Goal: Task Accomplishment & Management: Complete application form

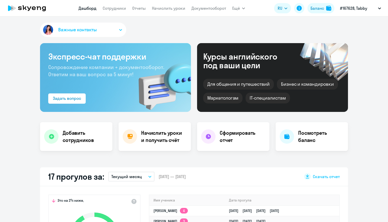
select select "30"
click at [186, 30] on div "Важные контакты" at bounding box center [194, 31] width 308 height 16
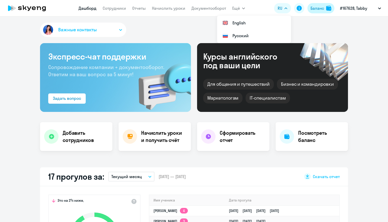
click at [325, 10] on button "Баланс" at bounding box center [321, 8] width 27 height 10
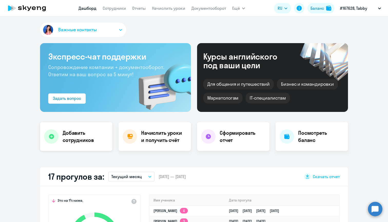
click at [84, 130] on h4 "Добавить сотрудников" at bounding box center [86, 136] width 46 height 14
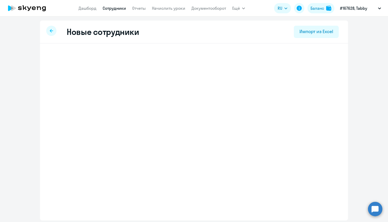
select select "english_adult_not_native_speaker"
select select "3"
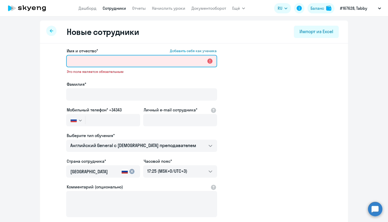
click at [108, 63] on input "Имя и отчество* Добавить себя как ученика" at bounding box center [141, 61] width 151 height 12
paste input "[PERSON_NAME]"
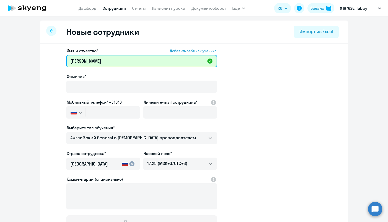
click at [99, 60] on input "[PERSON_NAME]" at bounding box center [141, 61] width 151 height 12
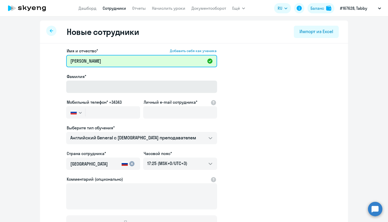
type input "[PERSON_NAME]"
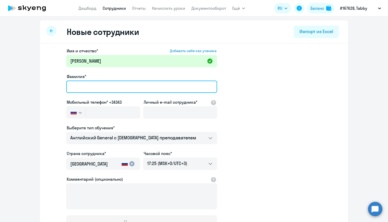
click at [107, 89] on input "Фамилия*" at bounding box center [141, 87] width 151 height 12
paste input "Klekovkin"
type input "Klekovkin"
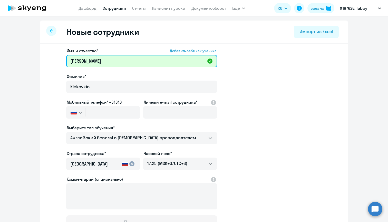
click at [96, 61] on input "[PERSON_NAME]" at bounding box center [141, 61] width 151 height 12
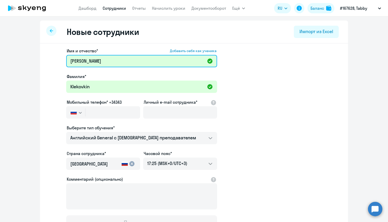
click at [96, 61] on input "[PERSON_NAME]" at bounding box center [141, 61] width 151 height 12
type input "[PERSON_NAME]"
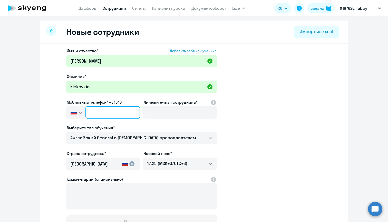
click at [98, 117] on input "text" at bounding box center [113, 112] width 55 height 12
paste input "+34 (711) 040-311"
type input "+34 (711) 040-311"
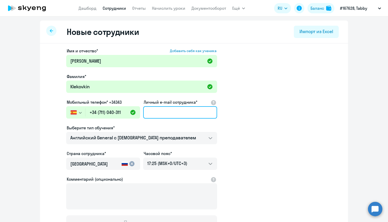
paste input "[EMAIL_ADDRESS][DOMAIN_NAME]"
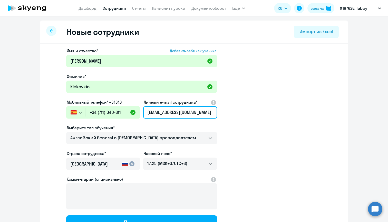
type input "[EMAIL_ADDRESS][DOMAIN_NAME]"
click at [250, 151] on app-new-student-form "Имя и отчество* Добавить себя как ученика [PERSON_NAME]* [PERSON_NAME] Мобильны…" at bounding box center [194, 139] width 292 height 183
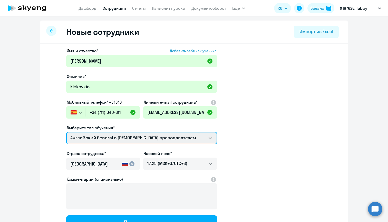
select select "english_adult_native_speaker"
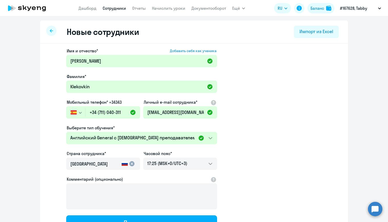
click at [236, 146] on app-new-student-form "Имя и отчество* Добавить себя как ученика [PERSON_NAME]* [PERSON_NAME] Мобильны…" at bounding box center [194, 139] width 292 height 183
click at [129, 163] on mat-icon "cancel" at bounding box center [132, 164] width 6 height 6
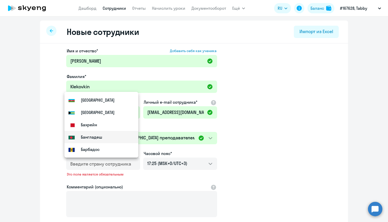
scroll to position [185, 0]
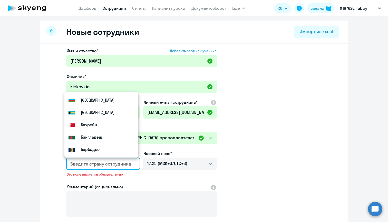
click at [104, 165] on input "country" at bounding box center [102, 164] width 64 height 7
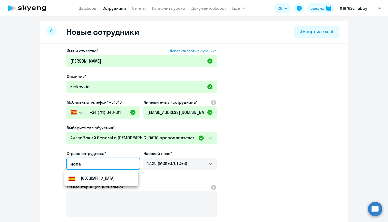
type input "испа"
click at [102, 178] on div "[GEOGRAPHIC_DATA]" at bounding box center [101, 178] width 74 height 16
click at [95, 165] on input "испа" at bounding box center [102, 164] width 64 height 7
click at [83, 178] on div "[GEOGRAPHIC_DATA]" at bounding box center [101, 178] width 74 height 16
click at [40, 175] on div "Имя и отчество* Добавить себя как ученика [PERSON_NAME]* [PERSON_NAME] Мобильны…" at bounding box center [194, 161] width 308 height 234
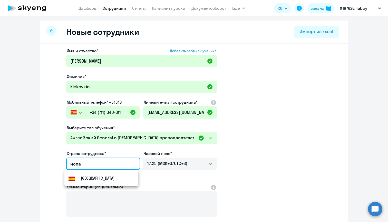
drag, startPoint x: 104, startPoint y: 166, endPoint x: 57, endPoint y: 163, distance: 46.8
click at [57, 163] on app-new-student-form "Имя и отчество* Добавить себя как ученика [PERSON_NAME]* [PERSON_NAME] Мобильны…" at bounding box center [194, 143] width 292 height 191
click at [78, 178] on div "[GEOGRAPHIC_DATA]" at bounding box center [92, 178] width 46 height 6
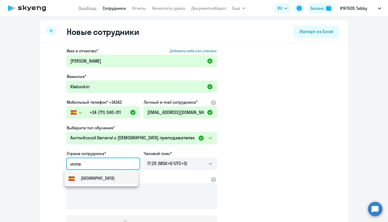
type input "[GEOGRAPHIC_DATA]"
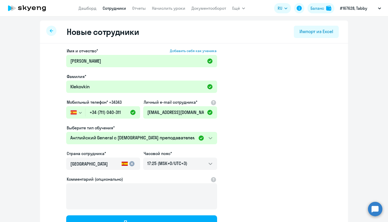
click at [159, 178] on div "Комментарий (опционально)" at bounding box center [142, 179] width 150 height 6
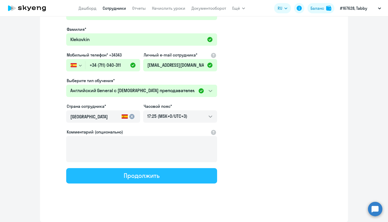
scroll to position [47, 0]
click at [135, 179] on div "Продолжить" at bounding box center [142, 176] width 36 height 8
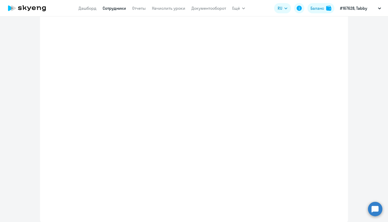
select select "english_adult_native_speaker"
select select "3"
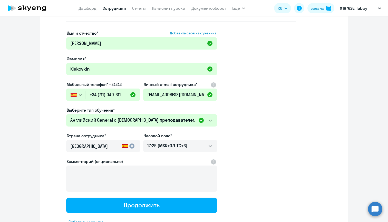
scroll to position [0, 0]
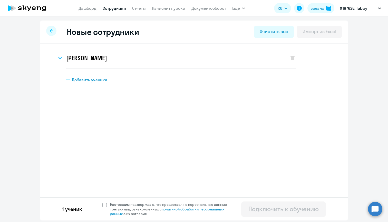
click at [105, 205] on span at bounding box center [105, 205] width 5 height 5
click at [103, 202] on input "Настоящим подтверждаю, что предоставляю персональные данные третьих лиц, ознако…" at bounding box center [102, 202] width 0 height 0
checkbox input "true"
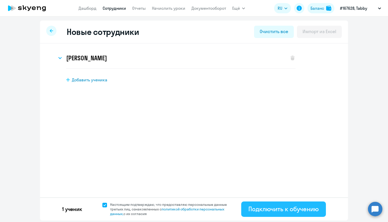
click at [303, 209] on div "Подключить к обучению" at bounding box center [284, 209] width 70 height 8
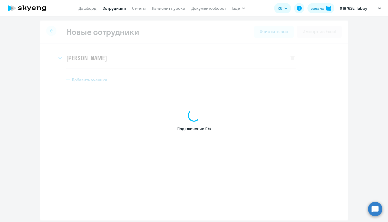
select select "english_adult_not_native_speaker"
select select "3"
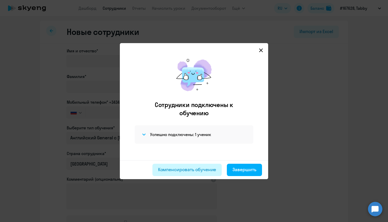
click at [201, 168] on div "Компенсировать обучение" at bounding box center [187, 169] width 58 height 7
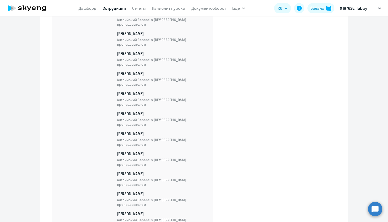
scroll to position [3685, 0]
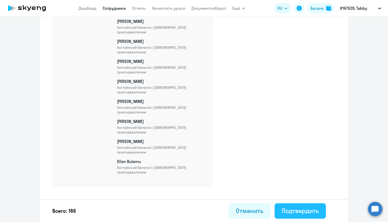
click at [294, 207] on div "Подтвердить" at bounding box center [300, 211] width 37 height 8
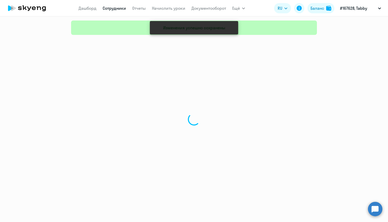
select select "30"
